Goal: Information Seeking & Learning: Find contact information

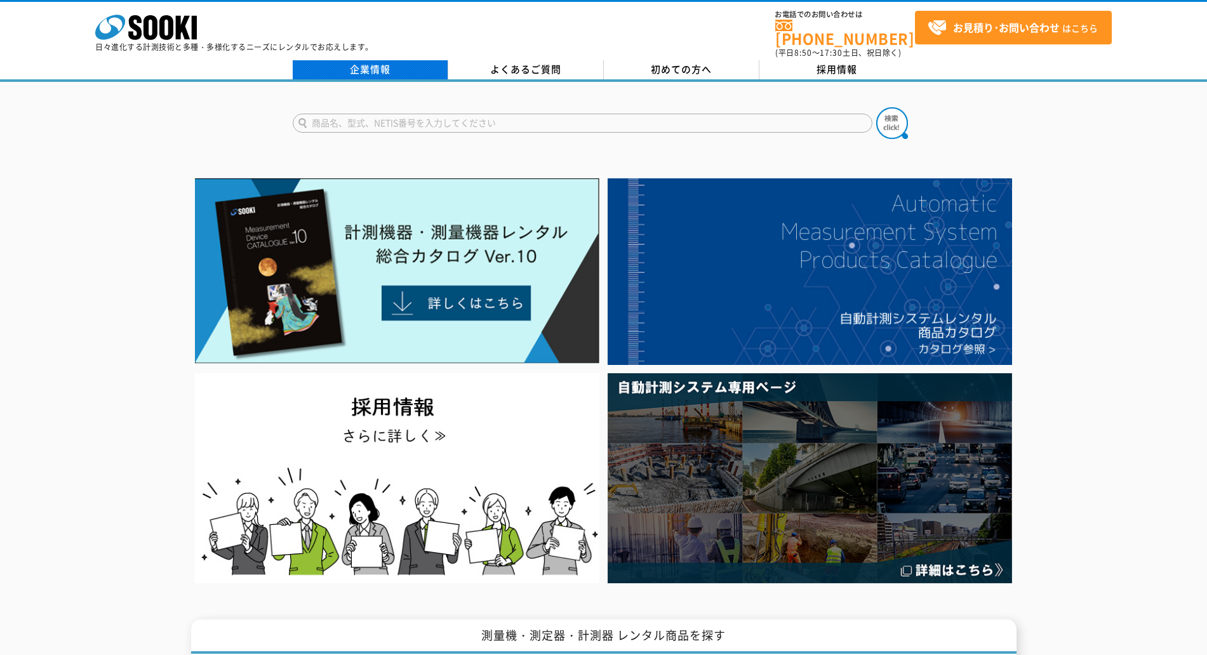
click at [368, 70] on link "企業情報" at bounding box center [371, 69] width 156 height 19
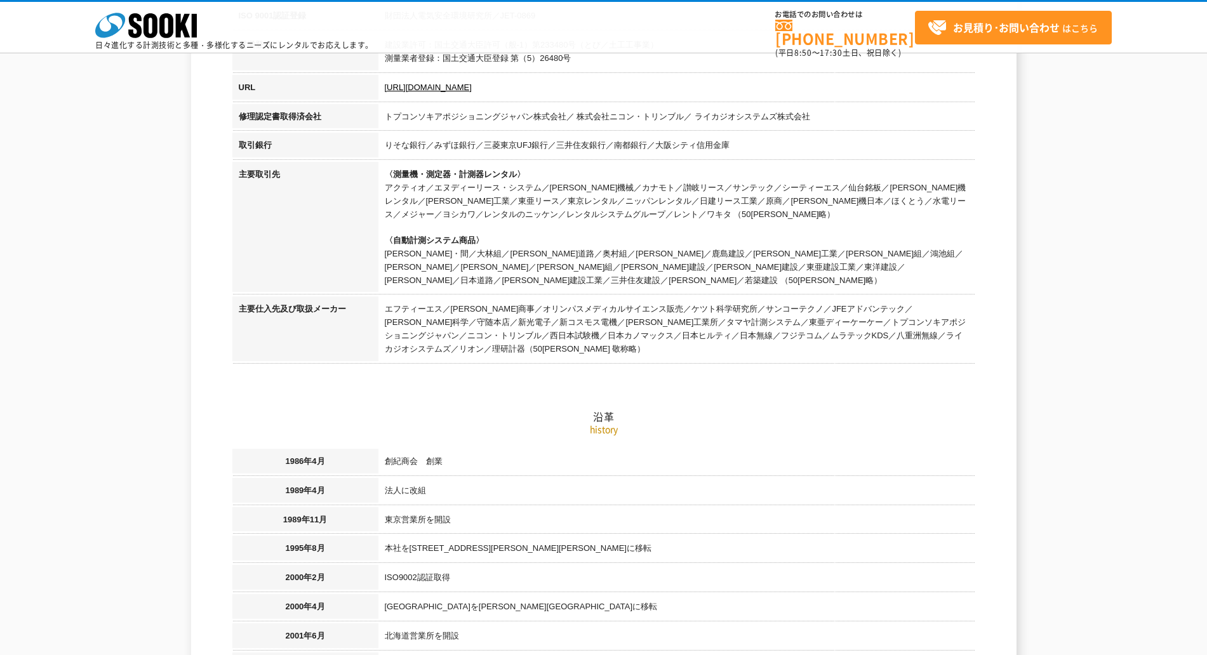
scroll to position [79, 0]
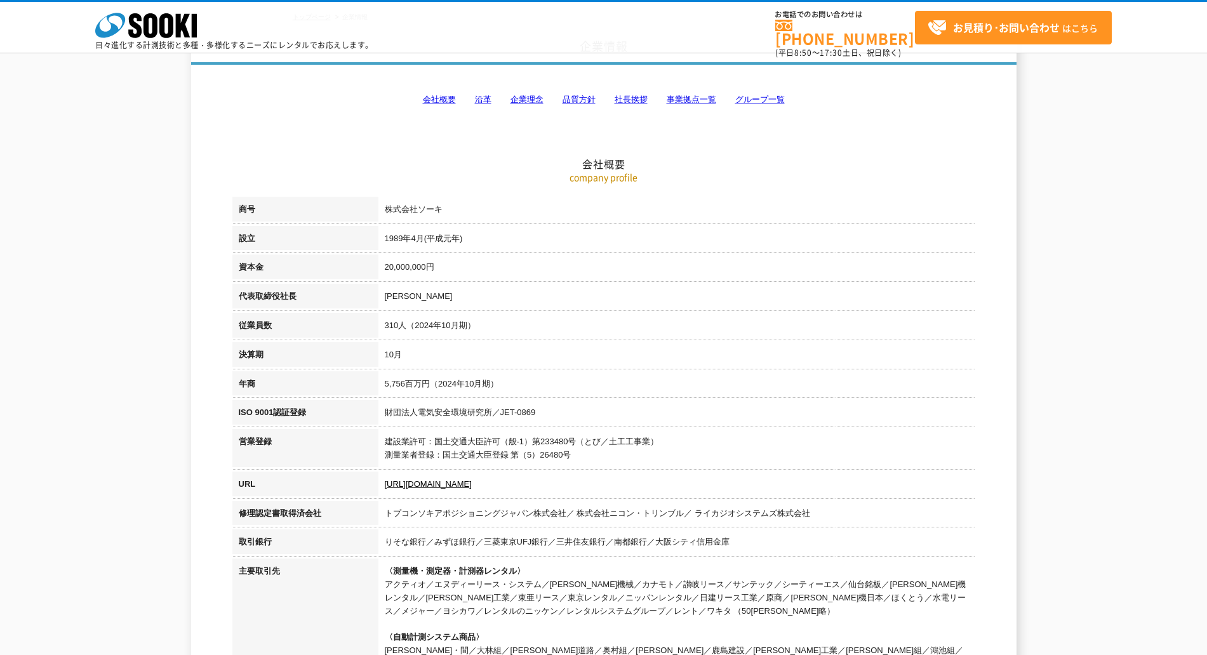
click at [687, 95] on link "事業拠点一覧" at bounding box center [692, 100] width 50 height 10
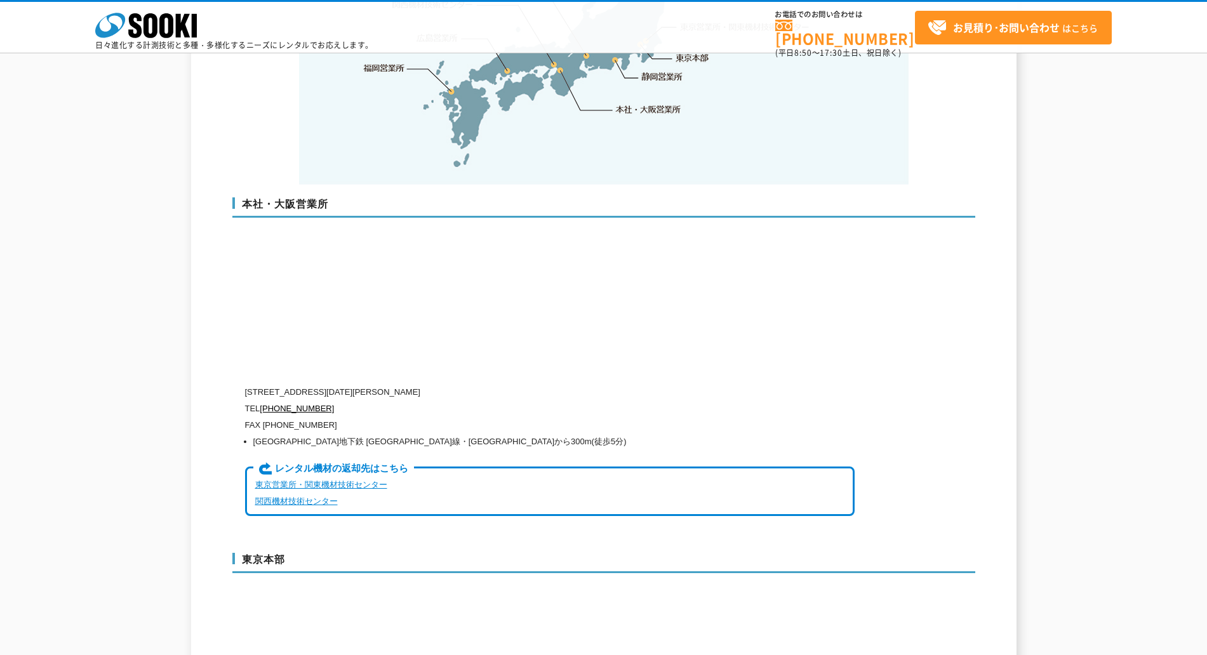
scroll to position [2976, 0]
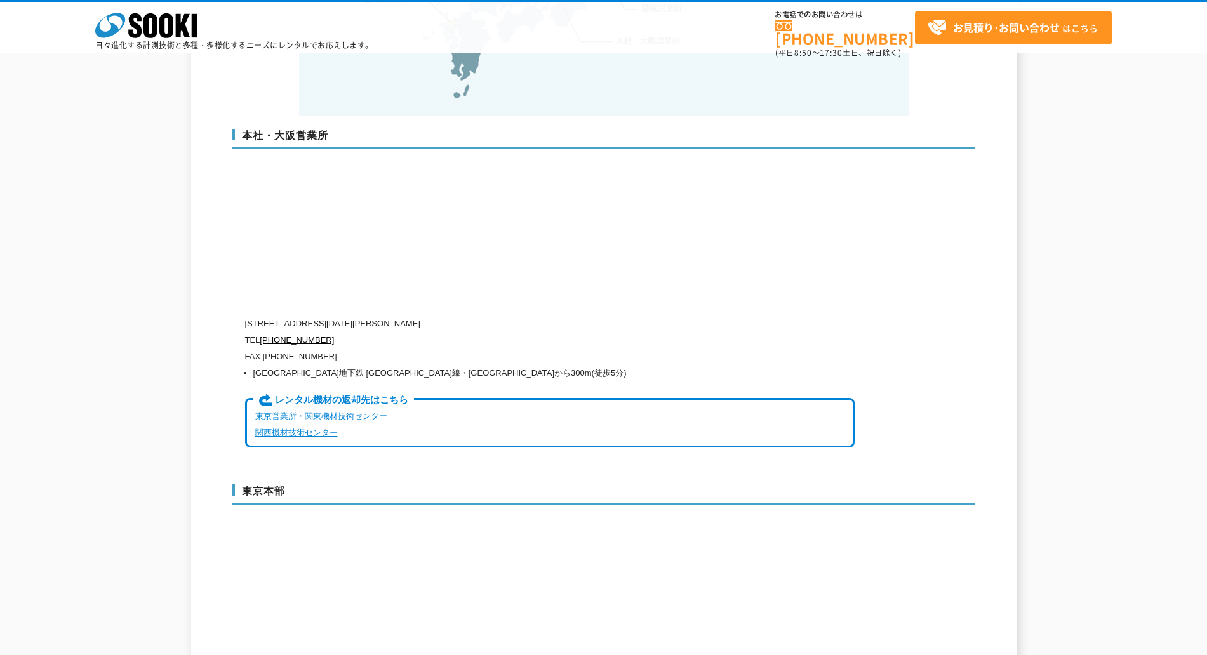
drag, startPoint x: 244, startPoint y: 297, endPoint x: 525, endPoint y: 290, distance: 280.8
click at [485, 290] on div "本社・大阪営業所 [STREET_ADDRESS][DATE][PERSON_NAME] TEL [PHONE_NUMBER] FAX [PHONE_NUMB…" at bounding box center [603, 293] width 743 height 355
click at [540, 316] on p "[STREET_ADDRESS][DATE][PERSON_NAME]" at bounding box center [550, 324] width 610 height 17
drag, startPoint x: 510, startPoint y: 297, endPoint x: 245, endPoint y: 300, distance: 265.5
click at [245, 316] on p "[STREET_ADDRESS][DATE][PERSON_NAME]" at bounding box center [550, 324] width 610 height 17
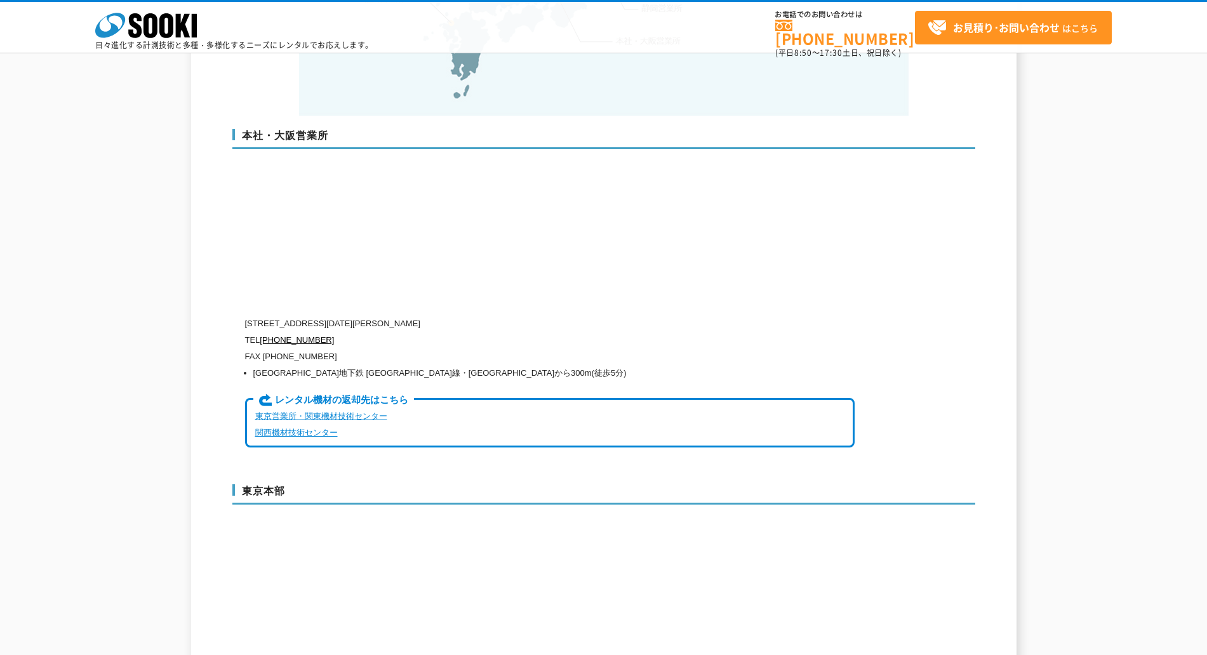
copy p "[STREET_ADDRESS][DATE][PERSON_NAME]"
